Goal: Task Accomplishment & Management: Complete application form

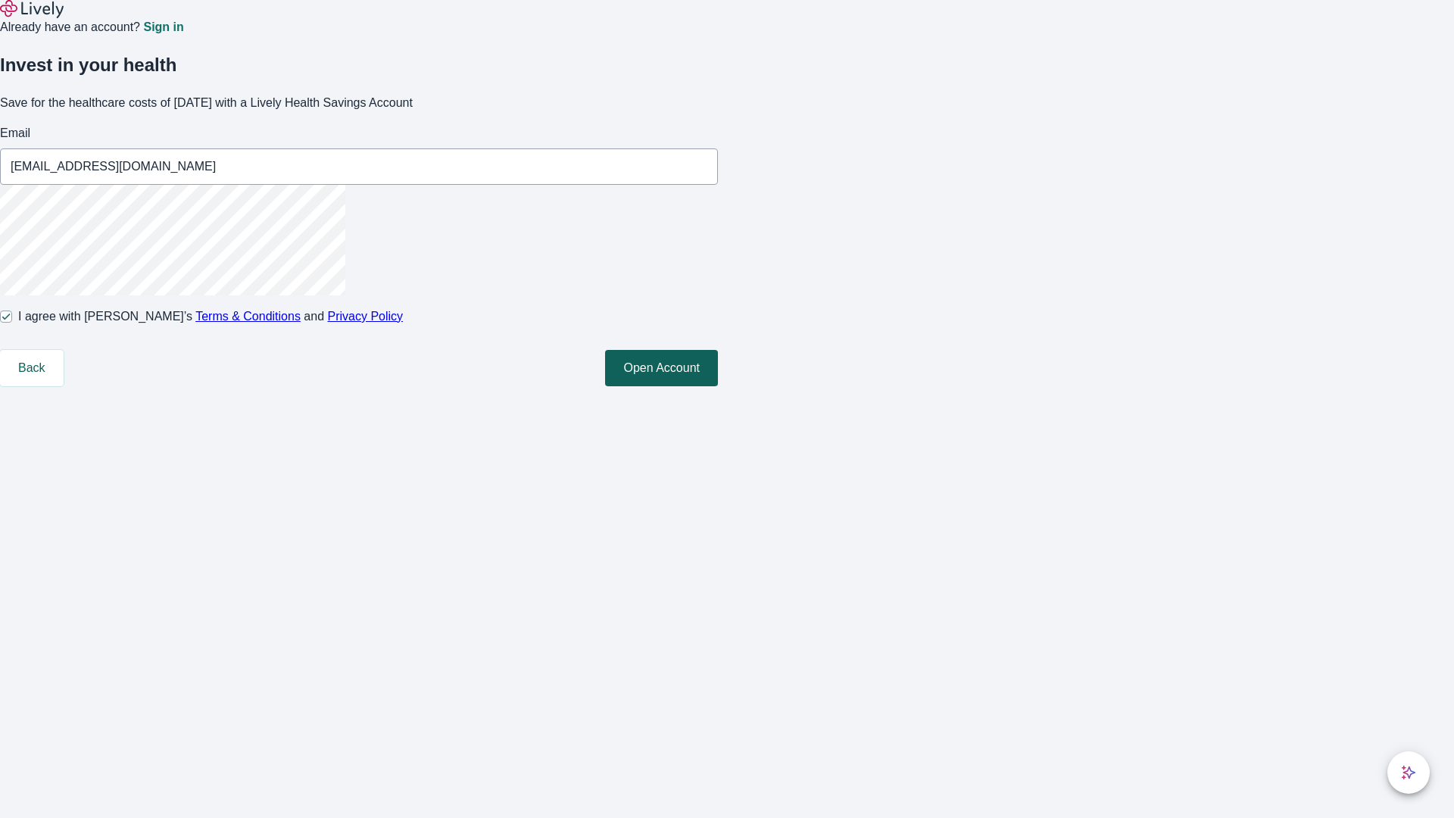
click at [718, 386] on button "Open Account" at bounding box center [661, 368] width 113 height 36
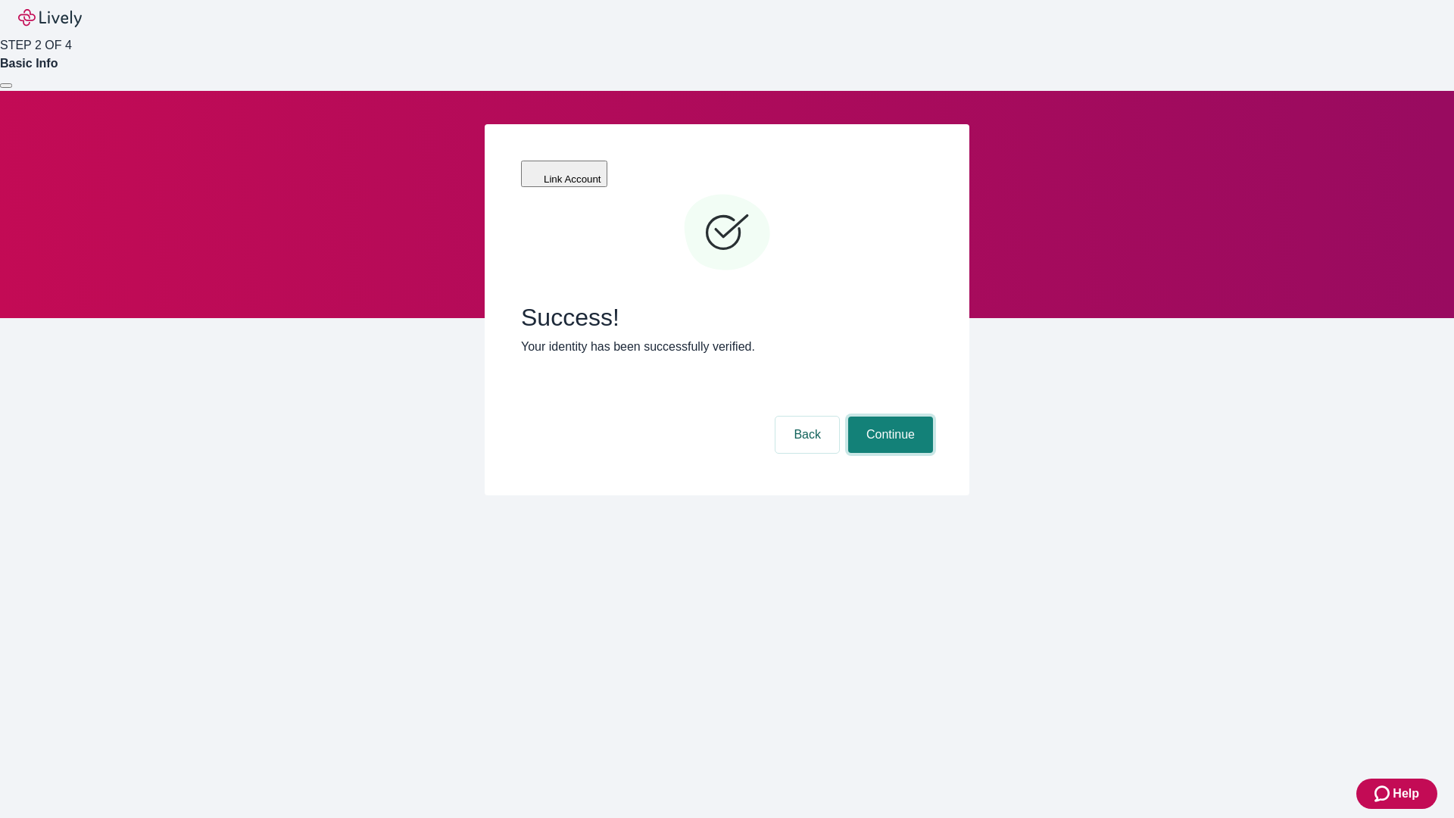
click at [888, 416] on button "Continue" at bounding box center [890, 434] width 85 height 36
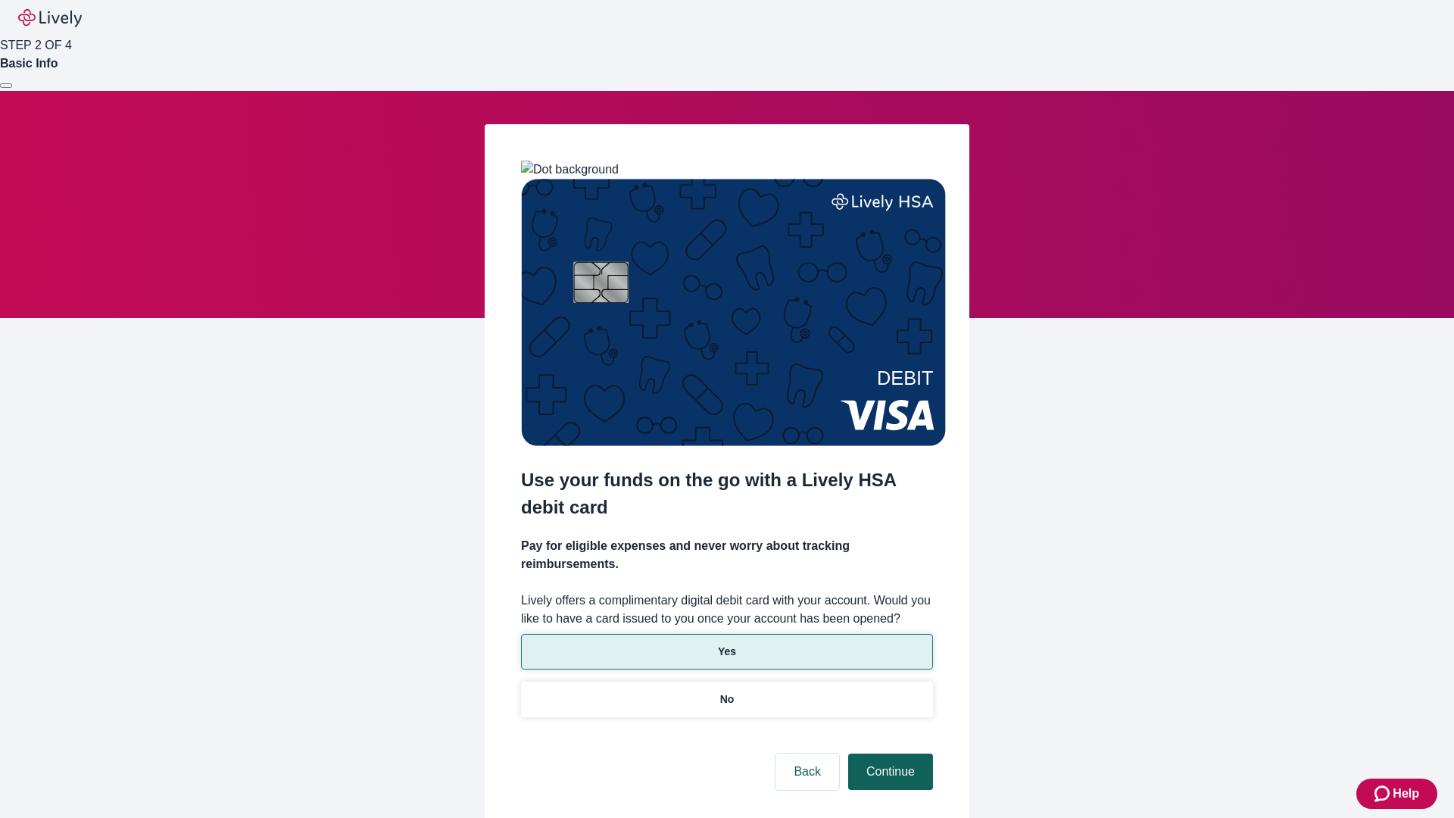
click at [726, 643] on p "Yes" at bounding box center [727, 651] width 18 height 16
click at [888, 753] on button "Continue" at bounding box center [890, 771] width 85 height 36
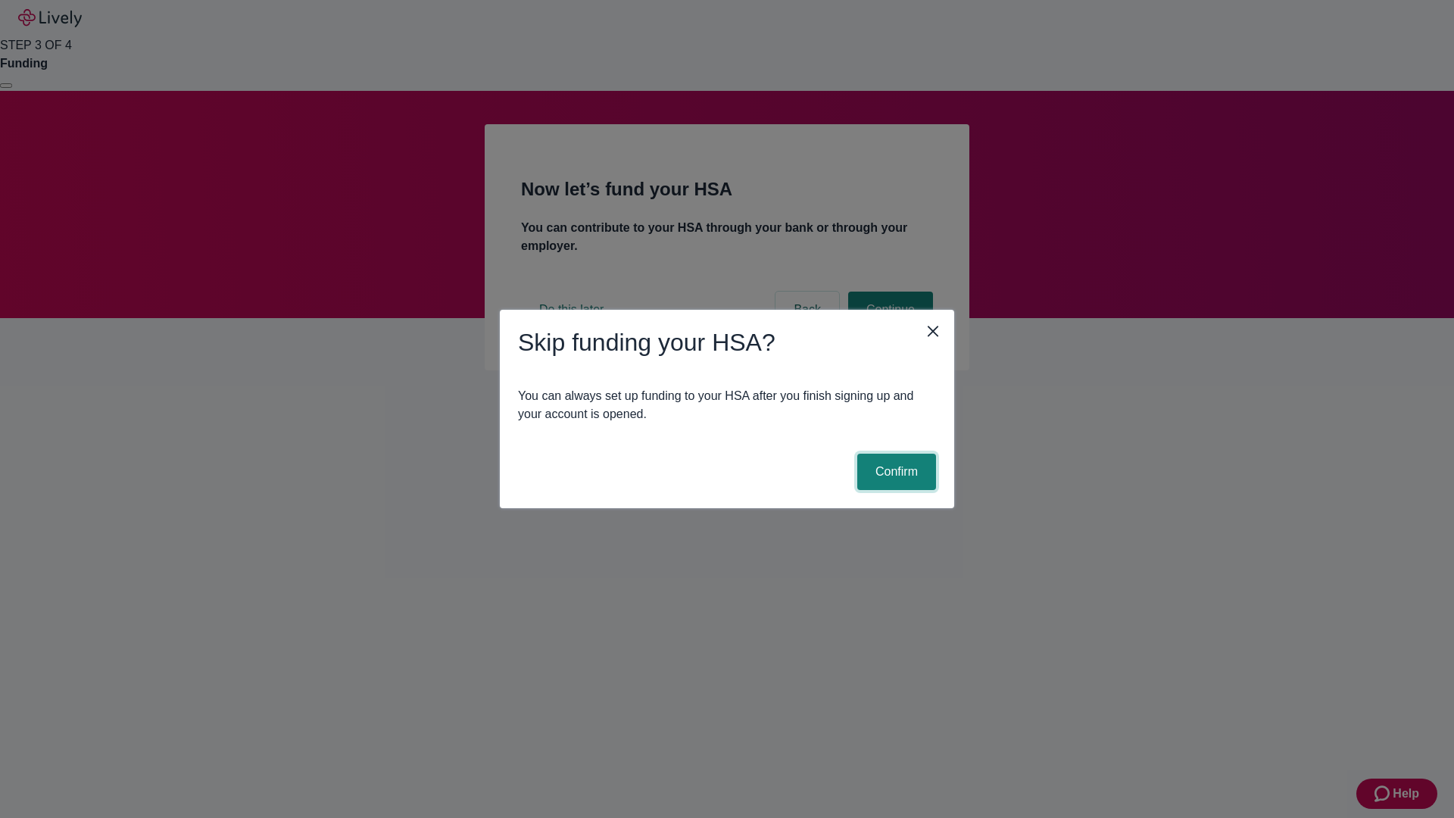
click at [894, 472] on button "Confirm" at bounding box center [896, 471] width 79 height 36
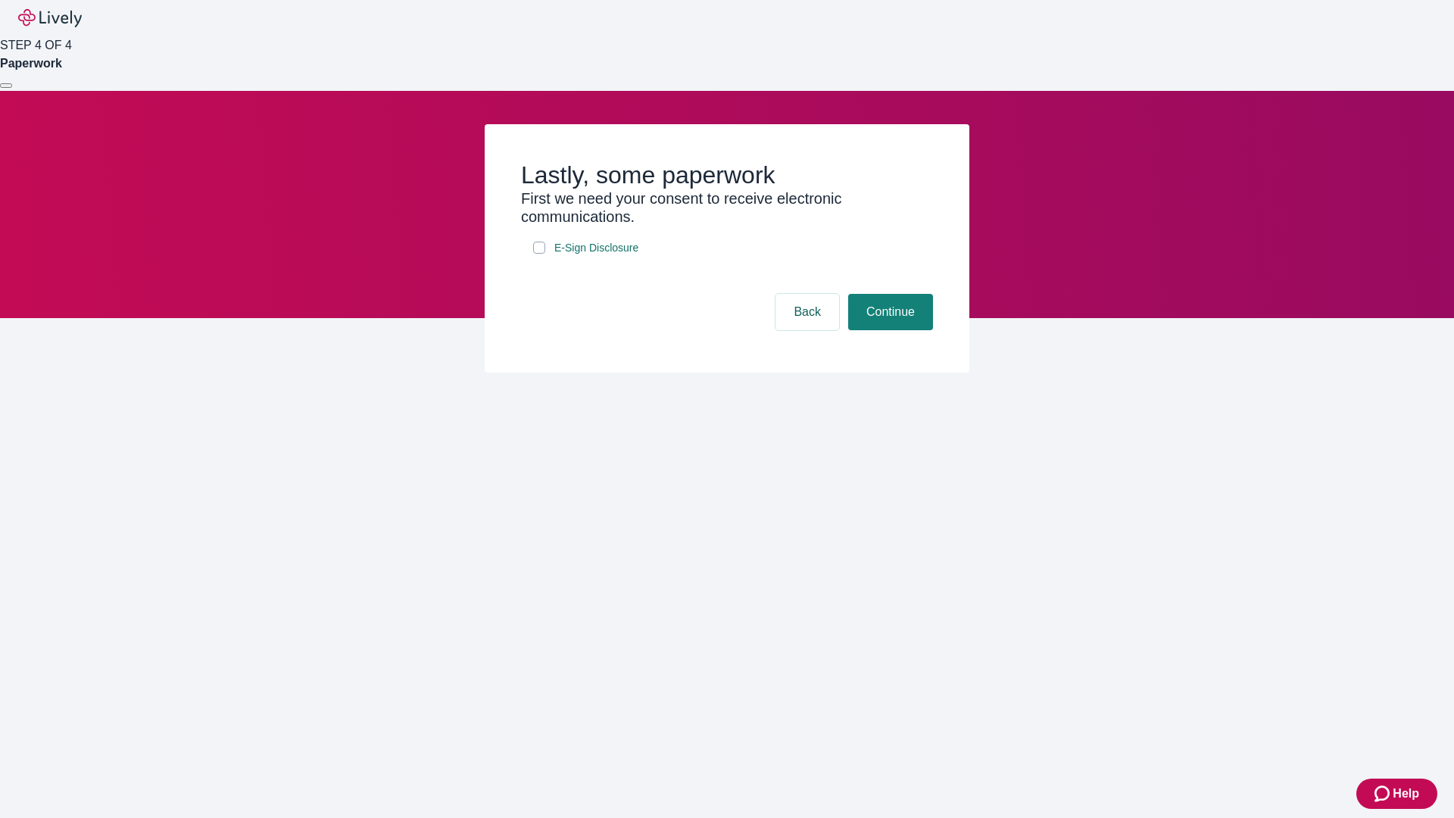
click at [539, 254] on input "E-Sign Disclosure" at bounding box center [539, 247] width 12 height 12
checkbox input "true"
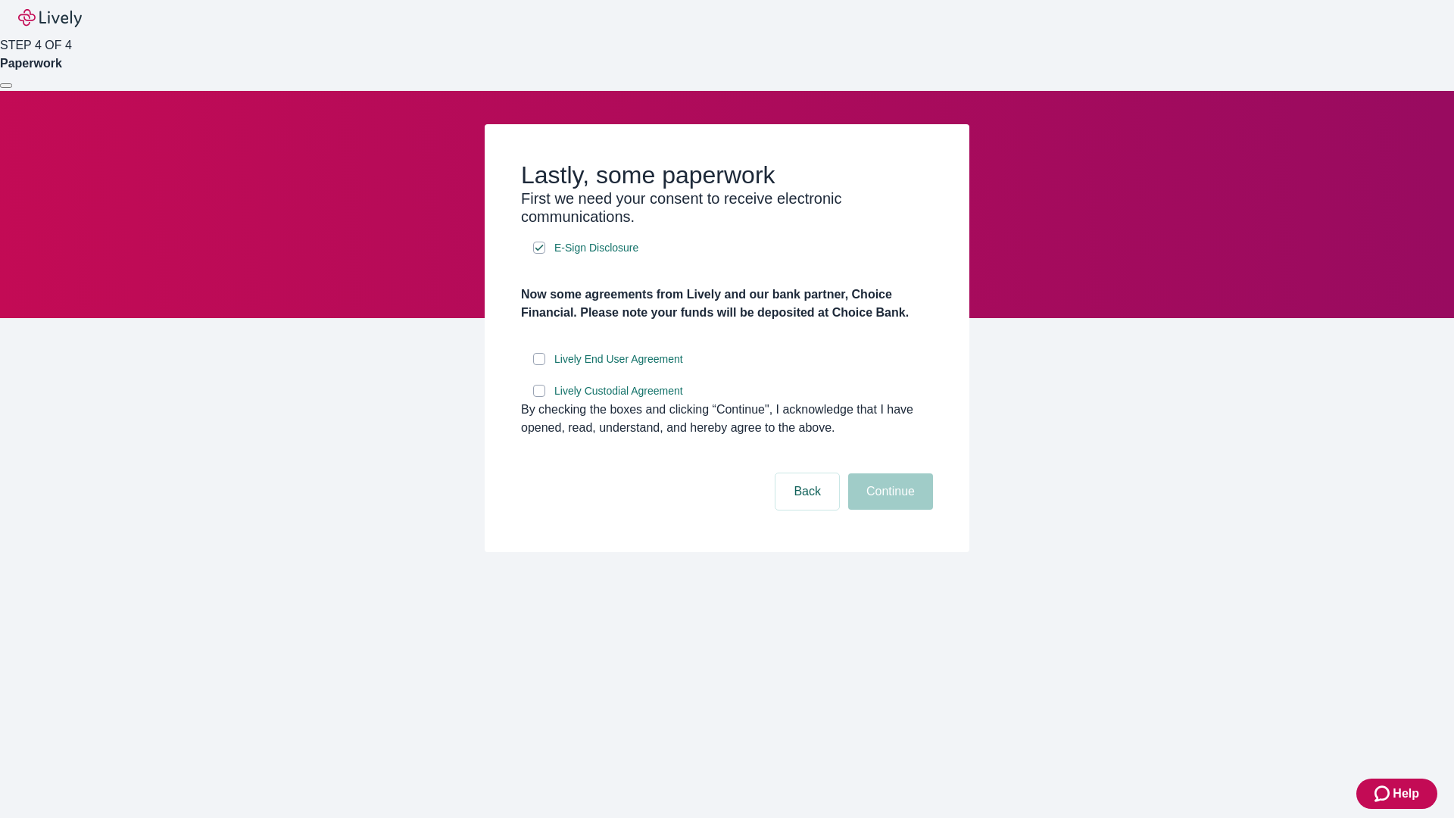
click at [539, 365] on input "Lively End User Agreement" at bounding box center [539, 359] width 12 height 12
checkbox input "true"
click at [539, 397] on input "Lively Custodial Agreement" at bounding box center [539, 391] width 12 height 12
checkbox input "true"
click at [888, 509] on button "Continue" at bounding box center [890, 491] width 85 height 36
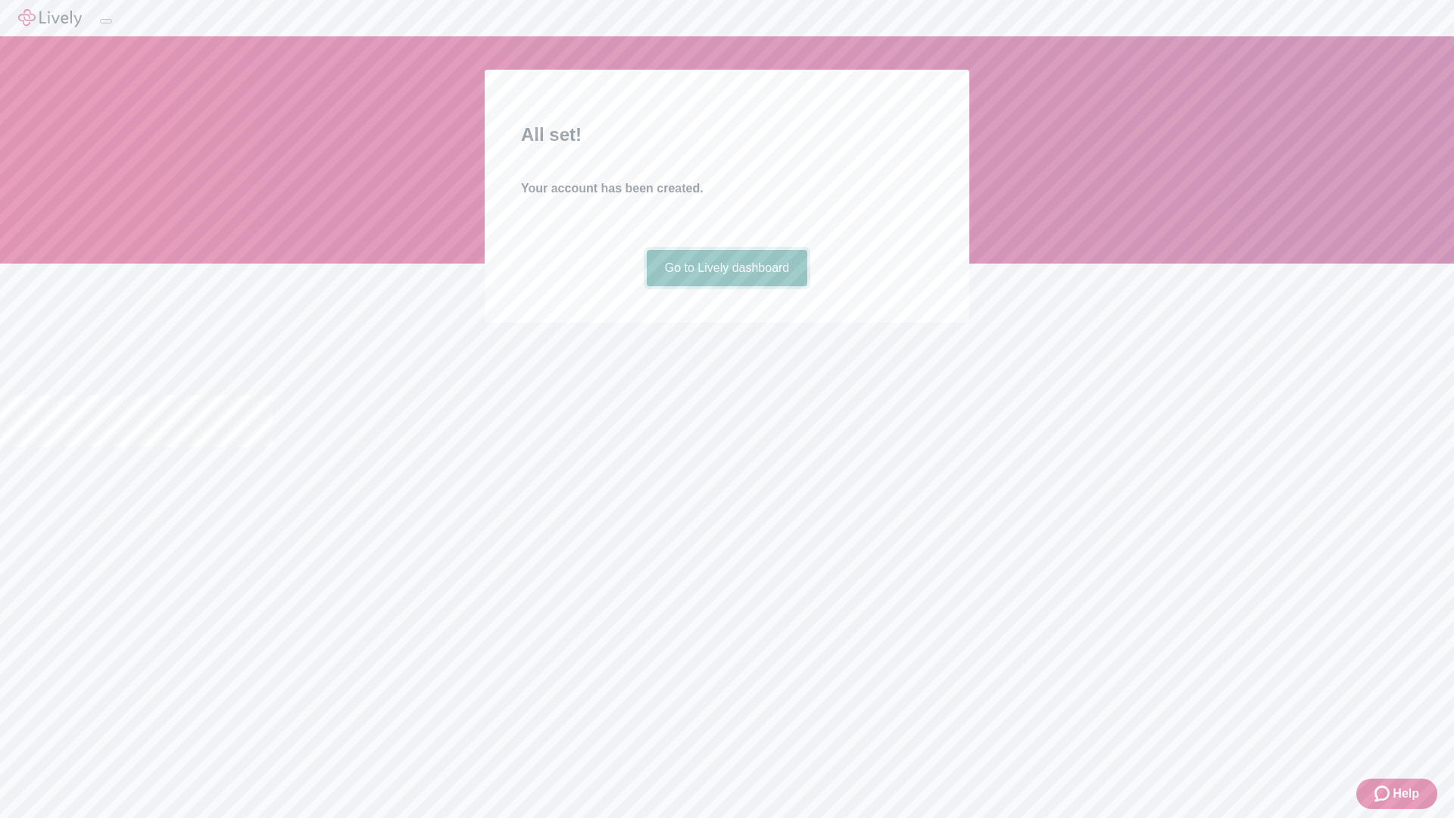
click at [726, 286] on link "Go to Lively dashboard" at bounding box center [727, 268] width 161 height 36
